Goal: Task Accomplishment & Management: Complete application form

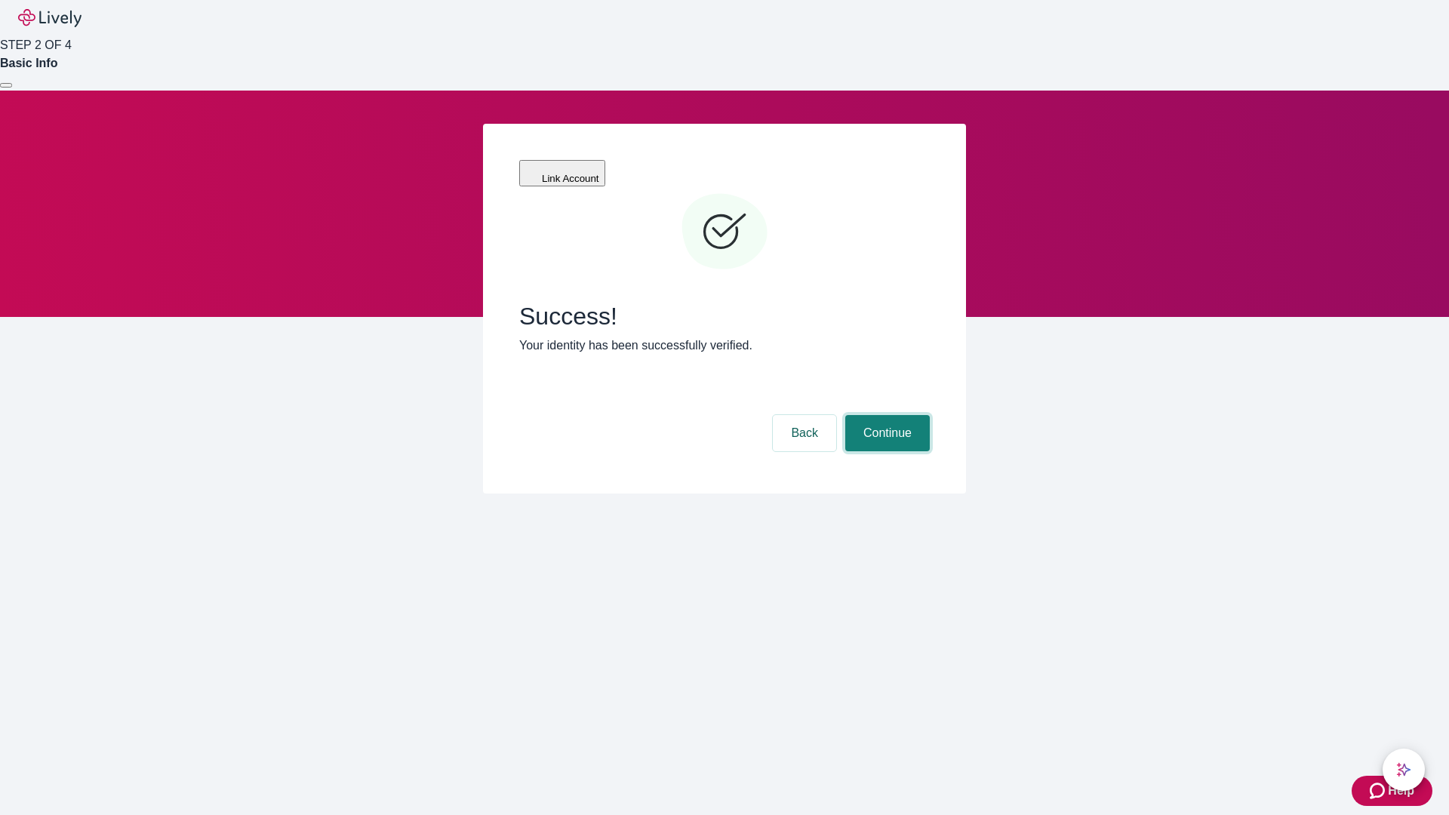
click at [885, 415] on button "Continue" at bounding box center [887, 433] width 85 height 36
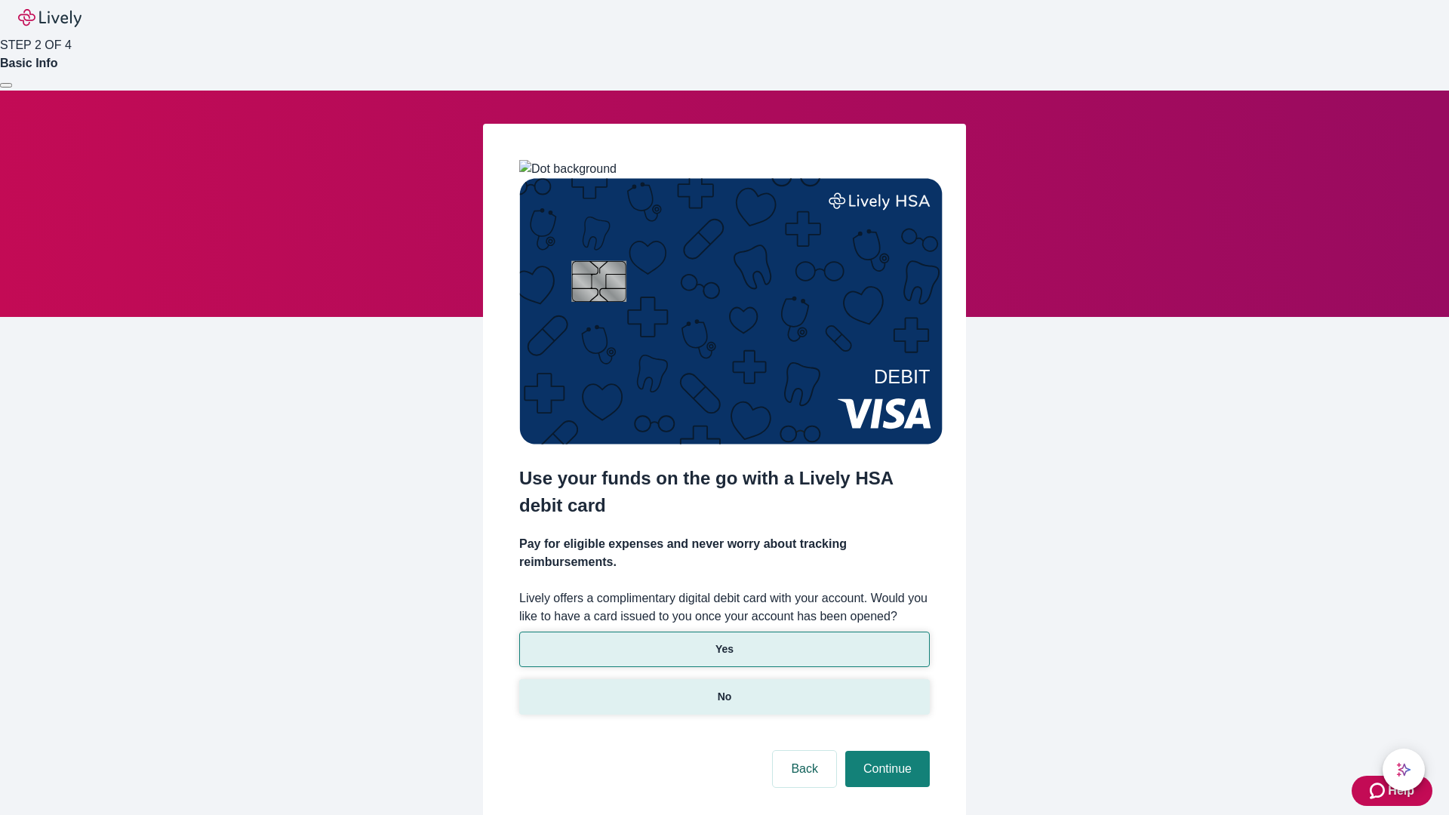
click at [724, 689] on p "No" at bounding box center [725, 697] width 14 height 16
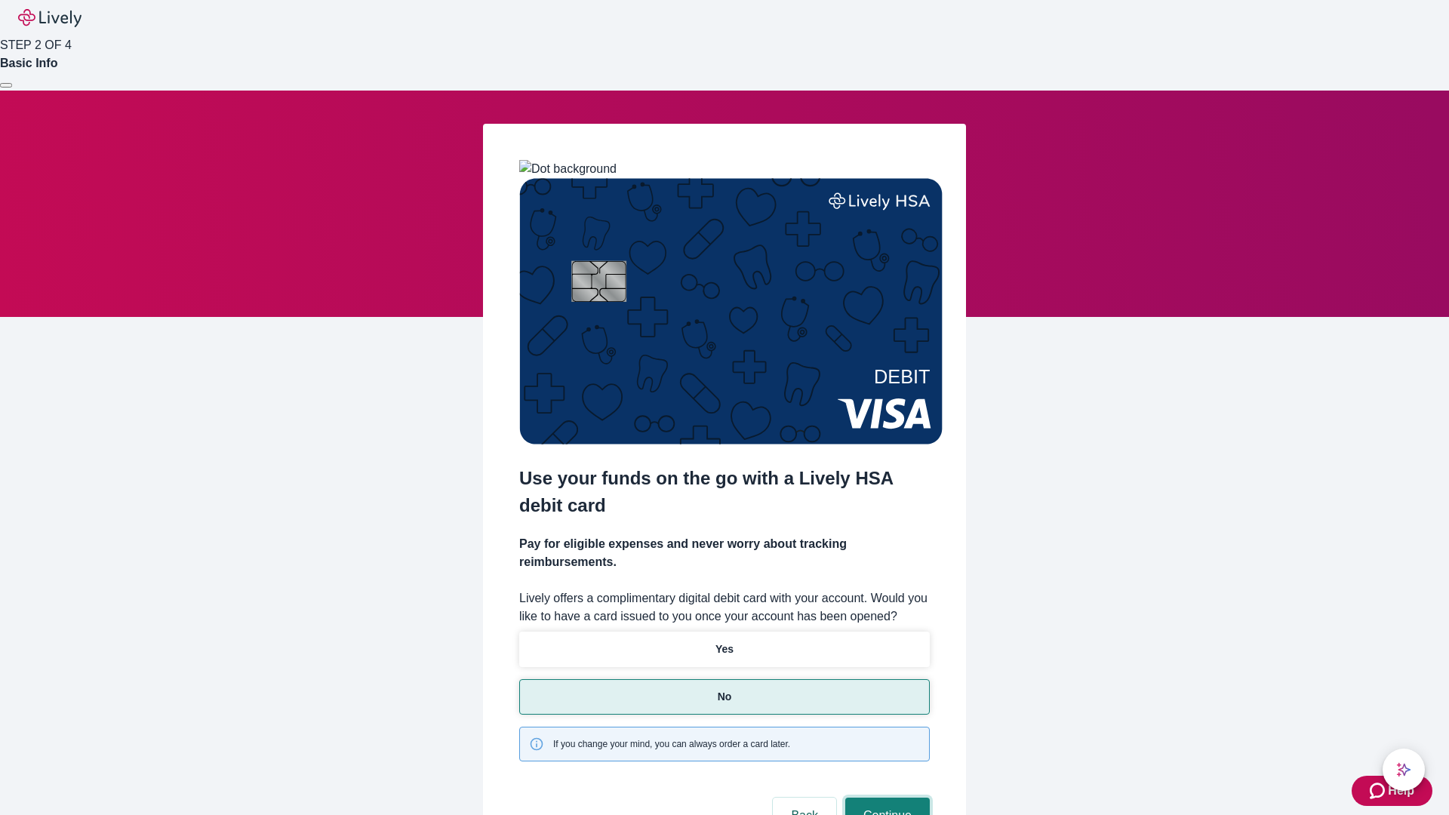
click at [885, 798] on button "Continue" at bounding box center [887, 816] width 85 height 36
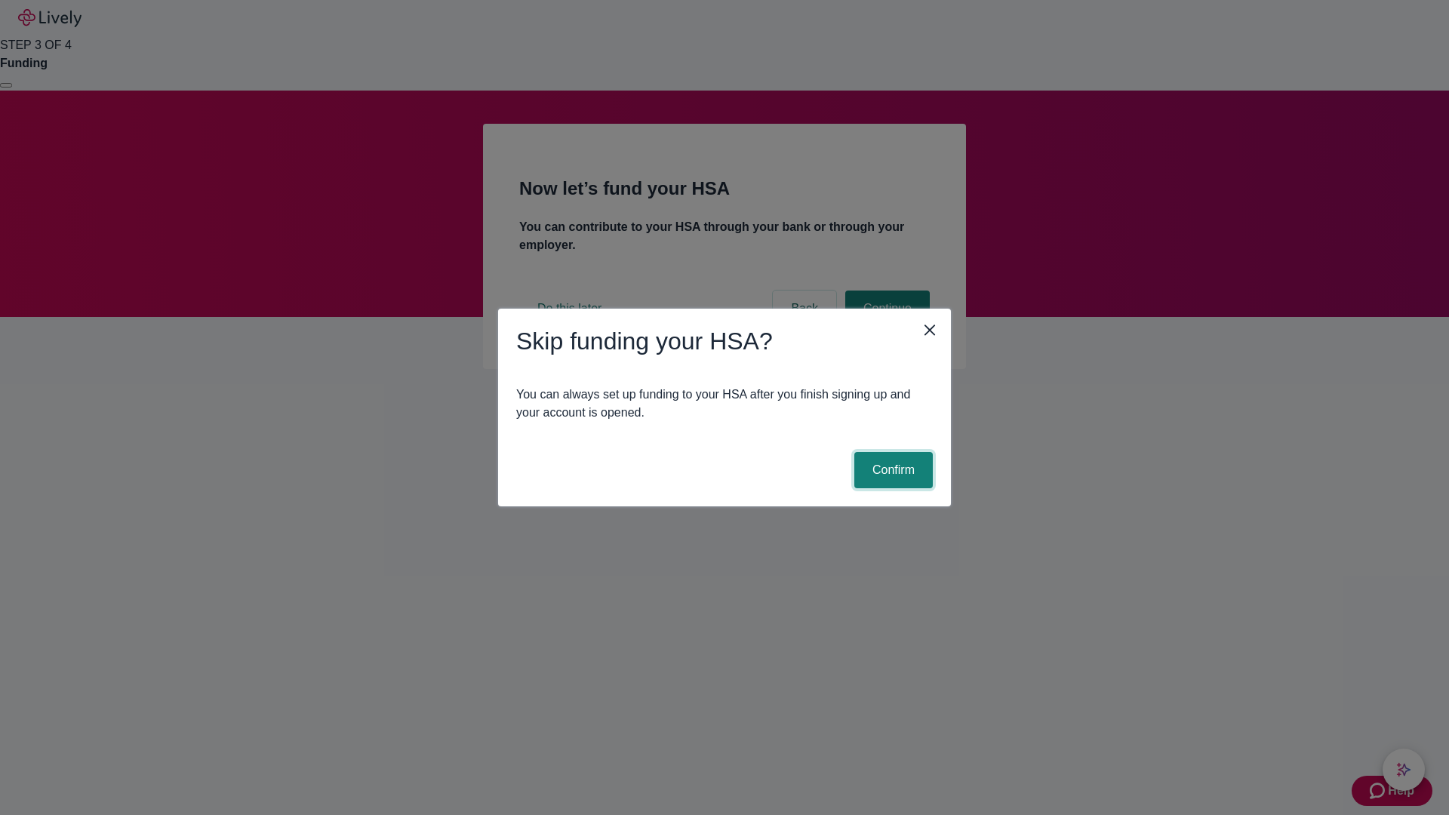
click at [891, 470] on button "Confirm" at bounding box center [893, 470] width 78 height 36
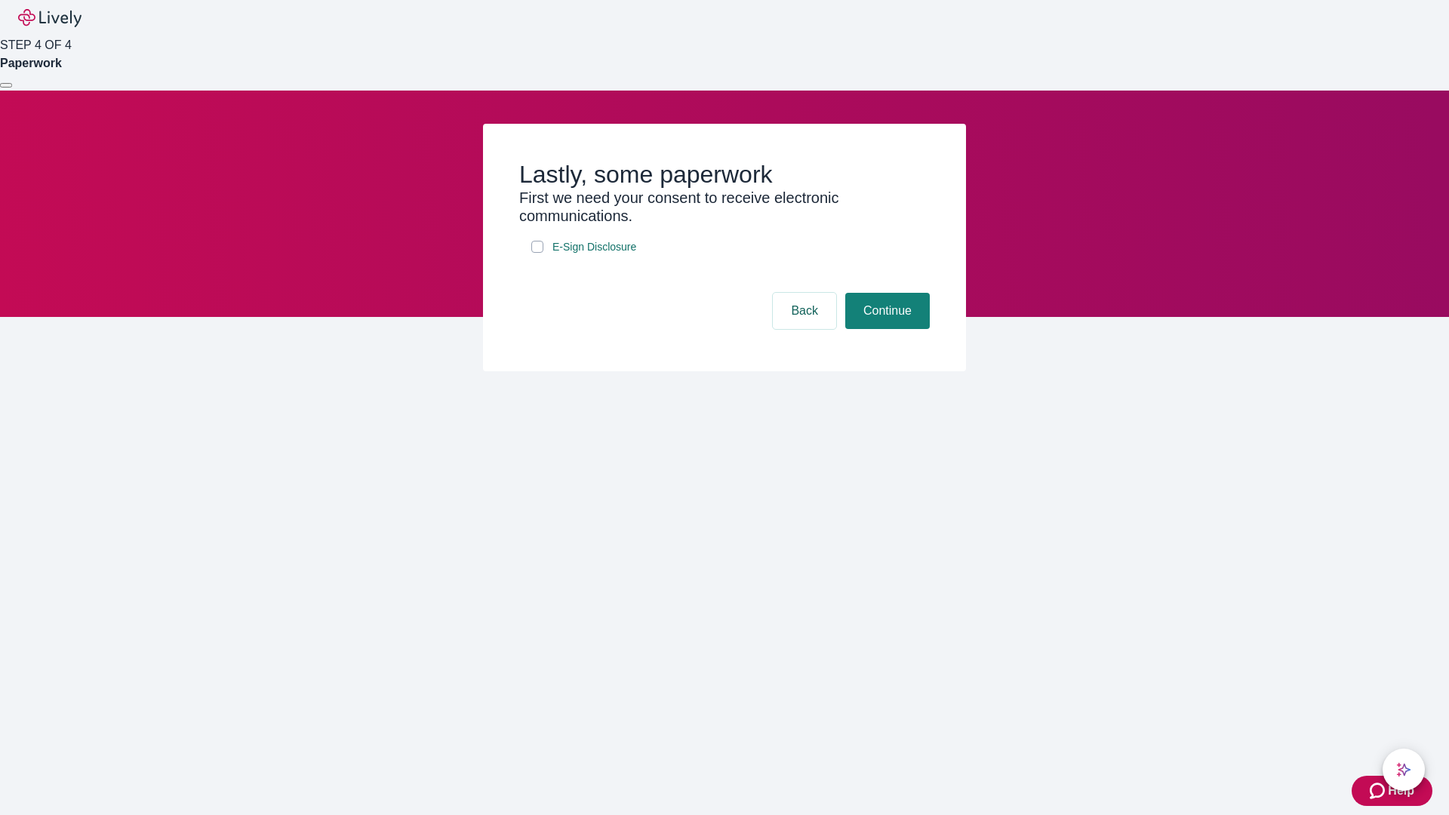
click at [537, 253] on input "E-Sign Disclosure" at bounding box center [537, 247] width 12 height 12
checkbox input "true"
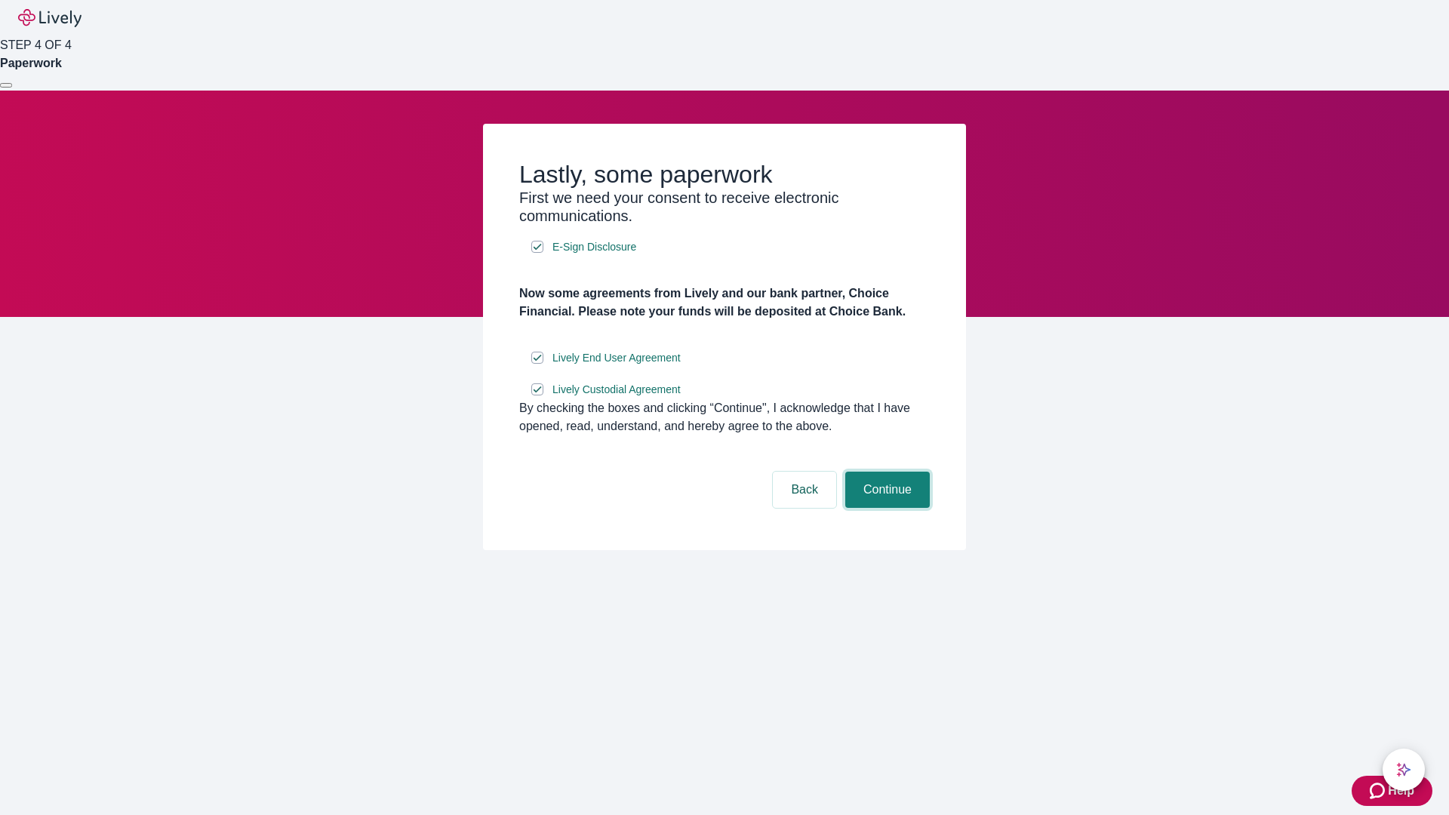
click at [885, 508] on button "Continue" at bounding box center [887, 490] width 85 height 36
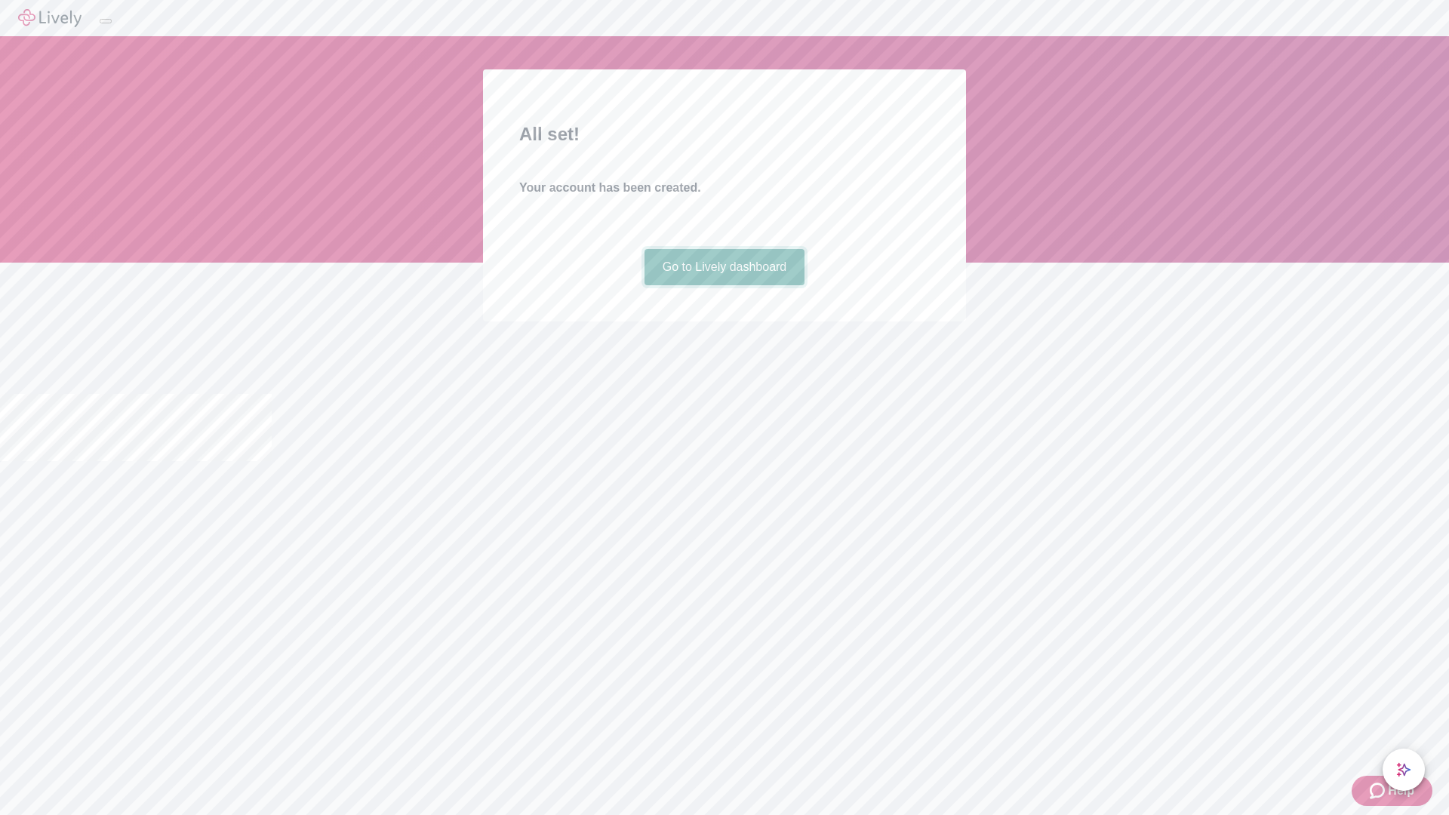
click at [724, 285] on link "Go to Lively dashboard" at bounding box center [724, 267] width 161 height 36
